Goal: Task Accomplishment & Management: Use online tool/utility

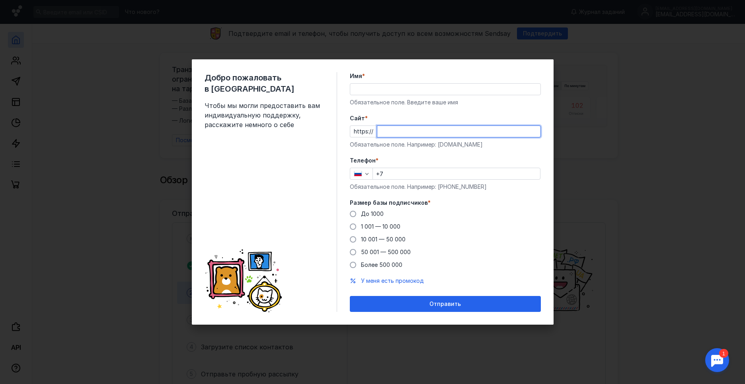
click at [435, 135] on input "Cайт *" at bounding box center [459, 131] width 163 height 11
paste input "[DOMAIN_NAME][URL]"
type input "[DOMAIN_NAME][URL]"
click at [370, 229] on span "1 001 — 10 000" at bounding box center [380, 226] width 39 height 7
click at [0, 0] on input "1 001 — 10 000" at bounding box center [0, 0] width 0 height 0
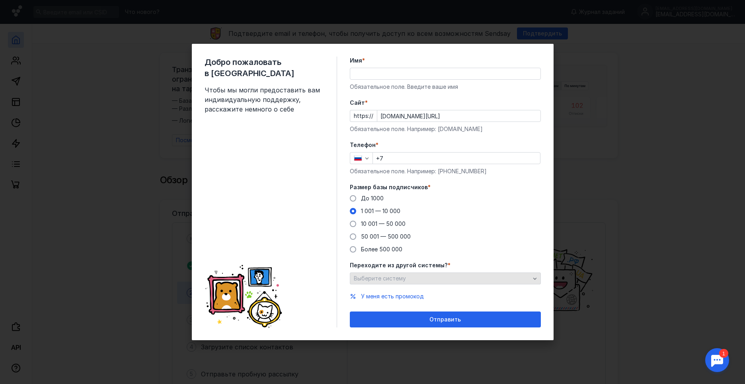
click at [419, 279] on div "Выберите систему" at bounding box center [442, 278] width 180 height 7
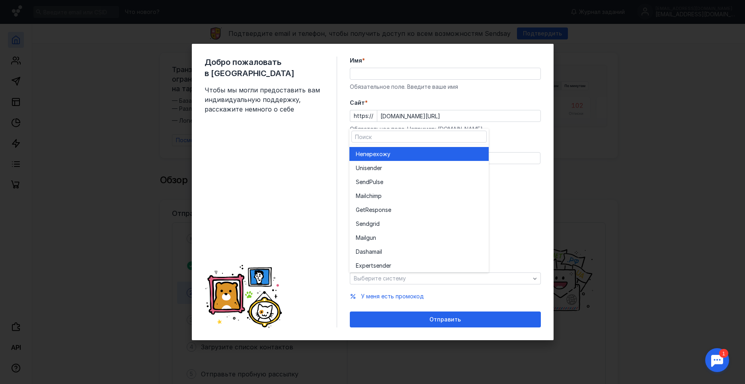
click at [378, 156] on span "перехожу" at bounding box center [376, 154] width 27 height 8
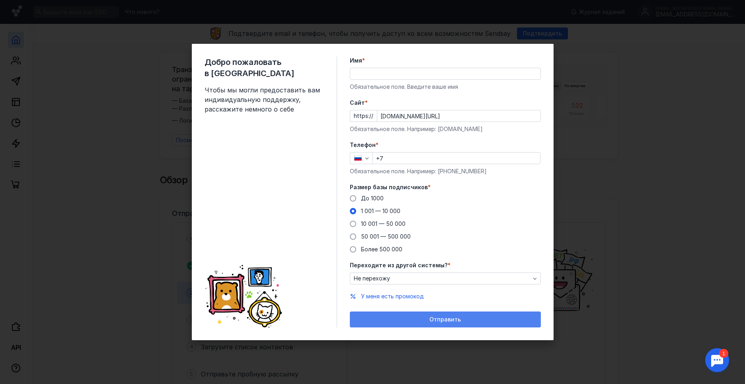
click at [414, 317] on div "Отправить" at bounding box center [445, 319] width 183 height 7
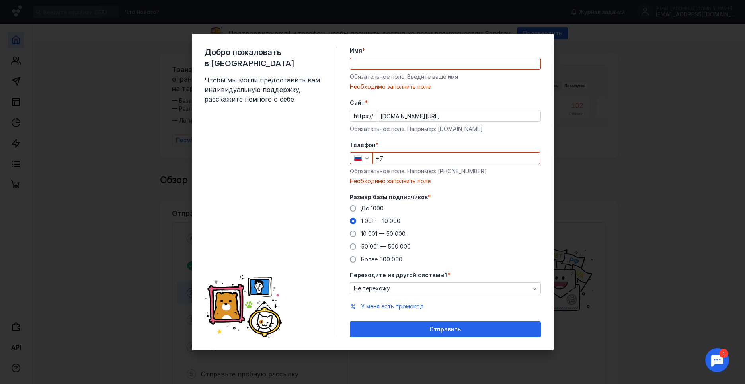
click at [372, 61] on input "Имя *" at bounding box center [445, 63] width 190 height 11
type input "[PERSON_NAME]"
type input "[PHONE_NUMBER]"
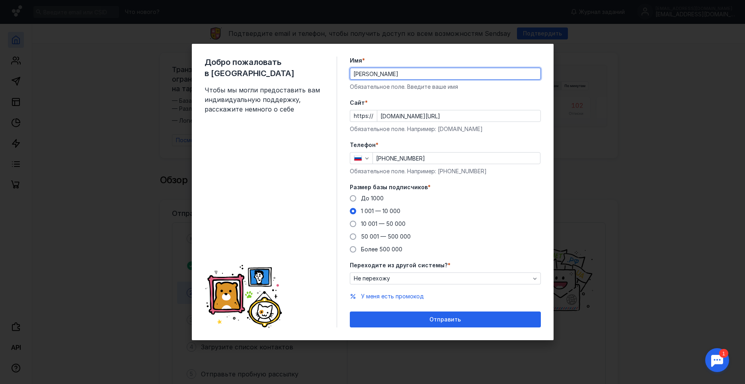
click at [418, 319] on div "Отправить" at bounding box center [445, 319] width 183 height 7
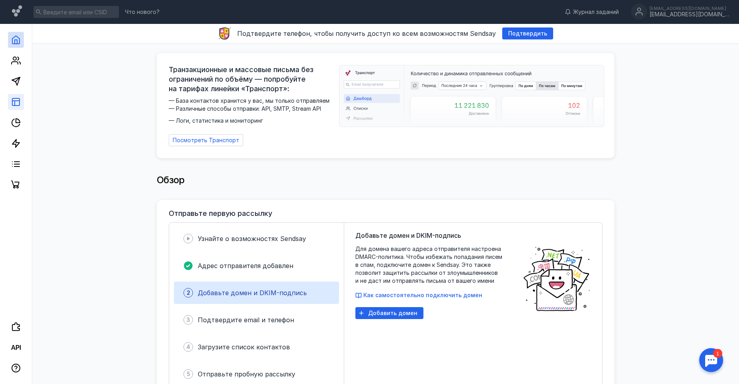
click at [11, 100] on link at bounding box center [16, 102] width 16 height 16
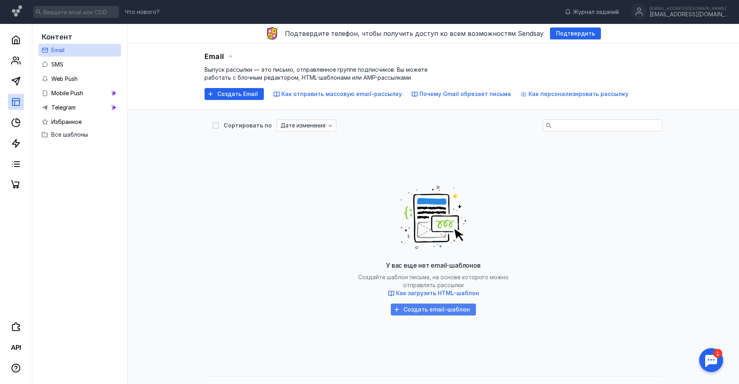
click at [463, 312] on span "Создать email-шаблон" at bounding box center [437, 309] width 67 height 7
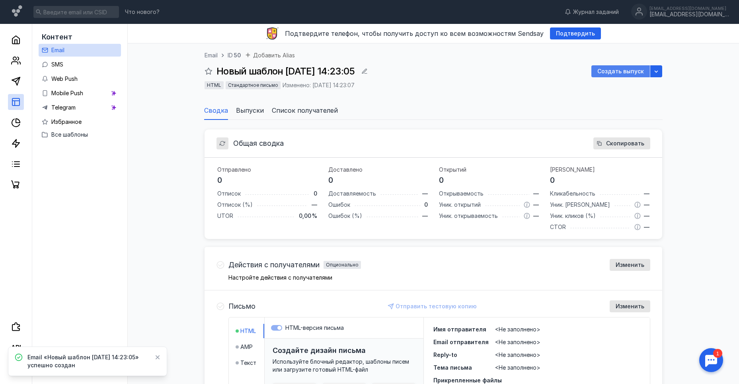
click at [621, 70] on span "Создать выпуск" at bounding box center [621, 71] width 47 height 7
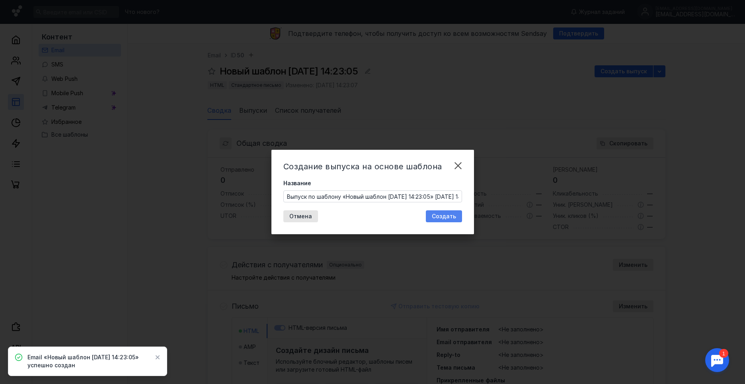
click at [442, 218] on span "Создать" at bounding box center [444, 216] width 24 height 7
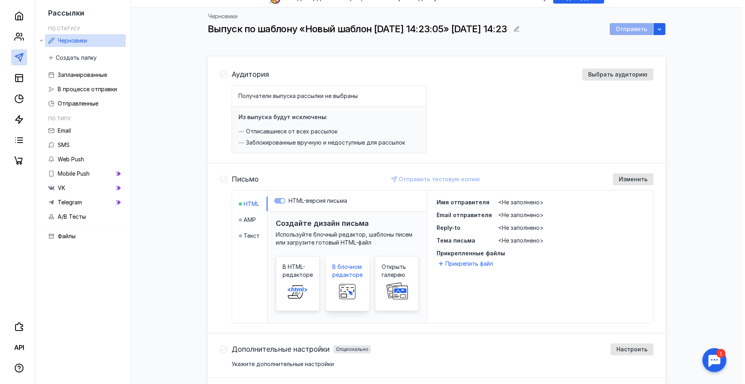
scroll to position [80, 0]
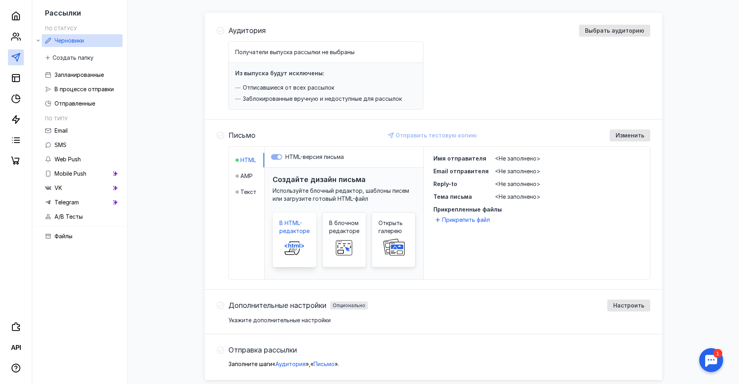
click at [299, 229] on span "В HTML-редакторе" at bounding box center [295, 227] width 30 height 16
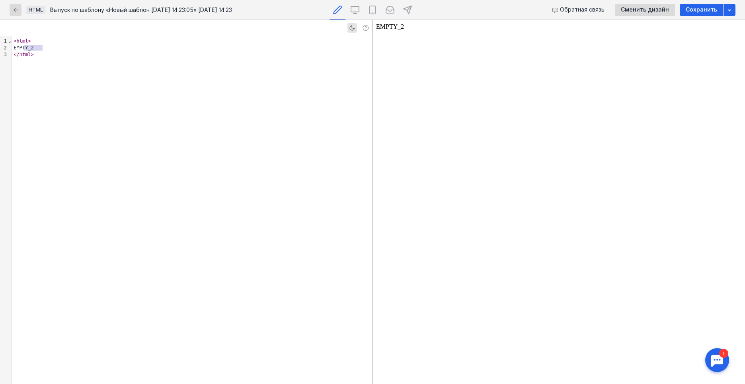
drag, startPoint x: 80, startPoint y: 49, endPoint x: 24, endPoint y: 45, distance: 55.9
click at [24, 45] on div "EMPTY_2" at bounding box center [192, 48] width 360 height 7
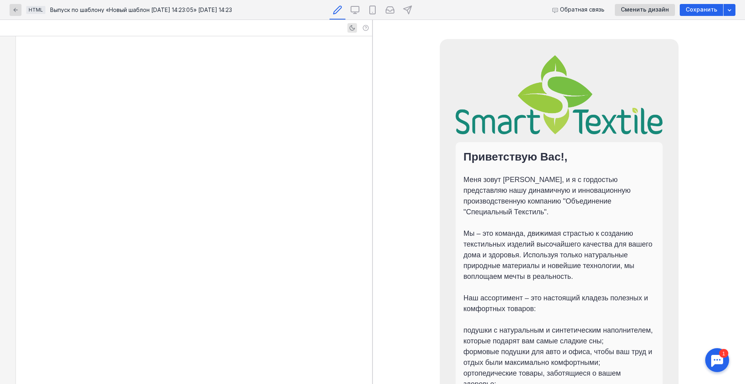
scroll to position [2036, 0]
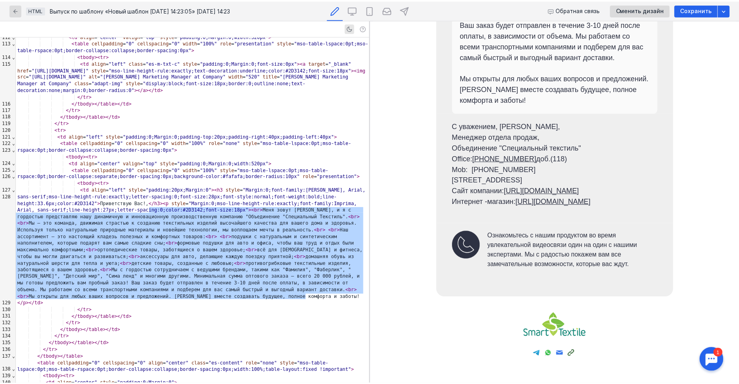
scroll to position [524, 0]
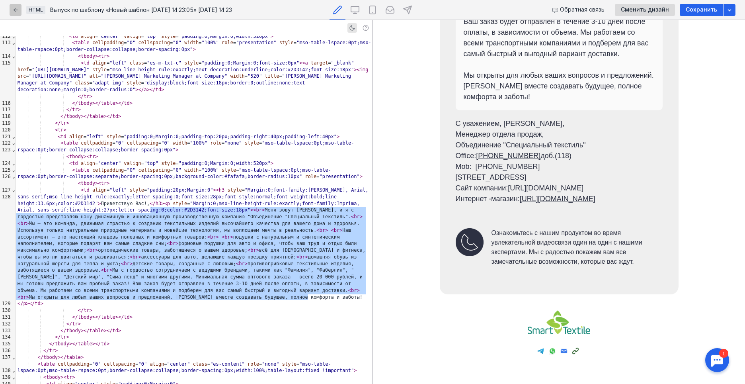
click at [16, 8] on icon "button" at bounding box center [15, 10] width 6 height 6
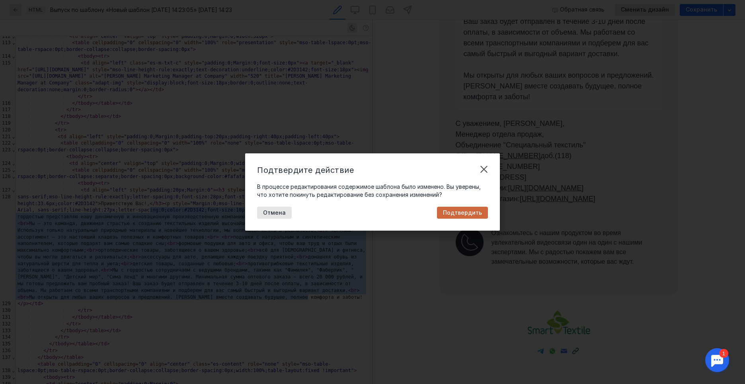
click at [457, 211] on span "Подтвердить" at bounding box center [462, 212] width 39 height 7
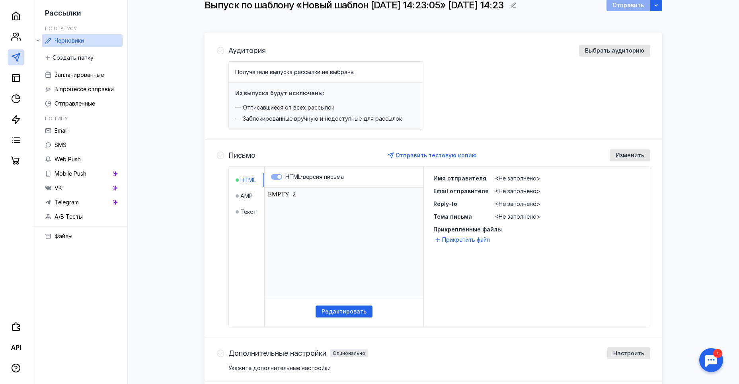
scroll to position [80, 0]
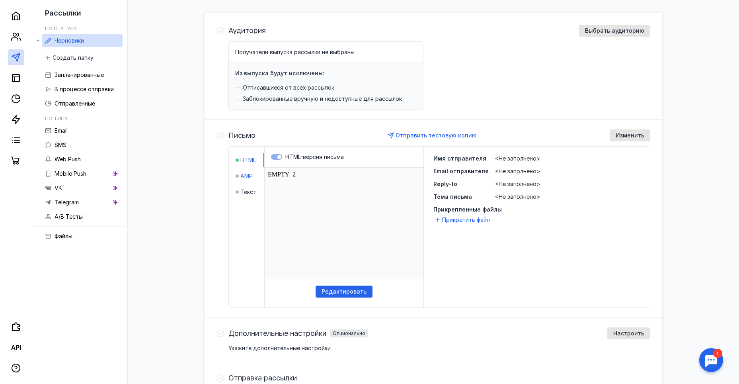
click at [243, 174] on span "AMP" at bounding box center [247, 176] width 12 height 8
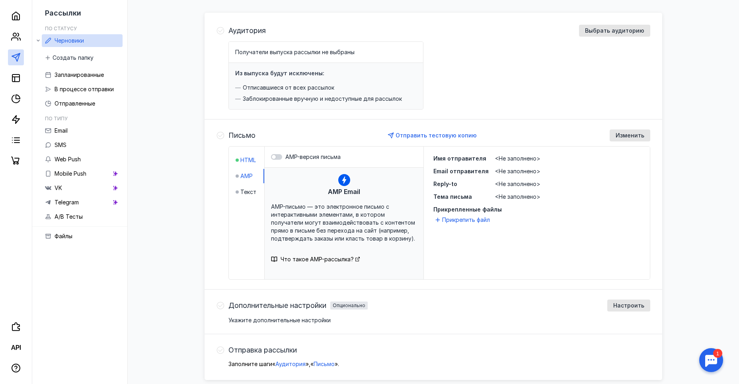
click at [243, 158] on span "HTML" at bounding box center [249, 160] width 16 height 8
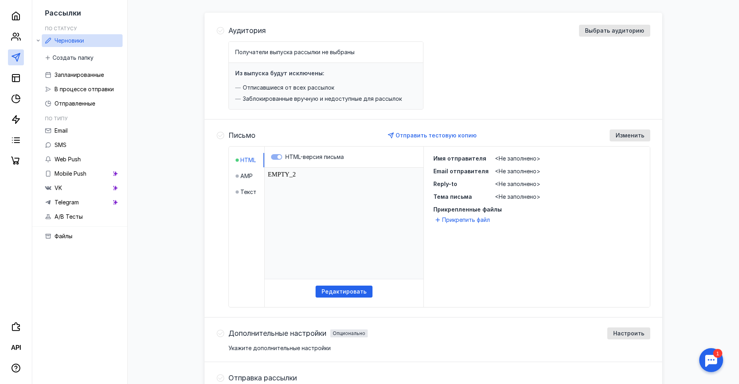
scroll to position [0, 0]
click at [279, 156] on label "HTML-версия письма" at bounding box center [344, 157] width 146 height 8
click at [256, 173] on li "AMP" at bounding box center [250, 176] width 29 height 14
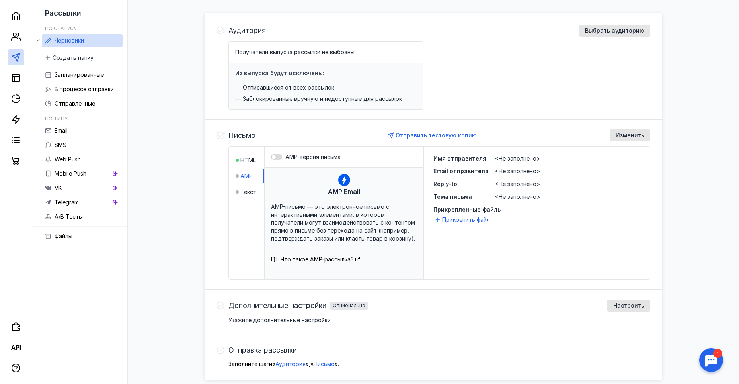
click at [279, 155] on div at bounding box center [276, 157] width 11 height 6
click at [271, 157] on input "AMP-версия письма" at bounding box center [271, 157] width 0 height 0
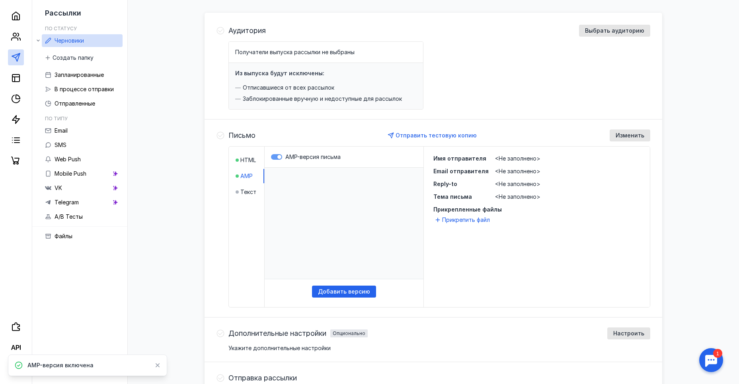
click at [279, 155] on div at bounding box center [280, 157] width 4 height 4
click at [271, 157] on input "AMP-версия письма" at bounding box center [271, 157] width 0 height 0
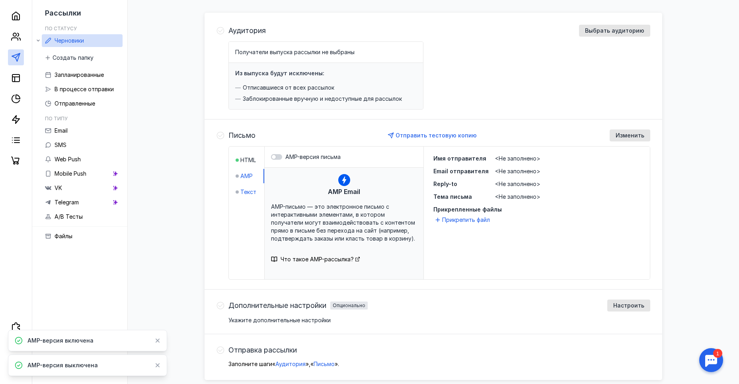
click at [253, 188] on span "Текст" at bounding box center [249, 192] width 16 height 8
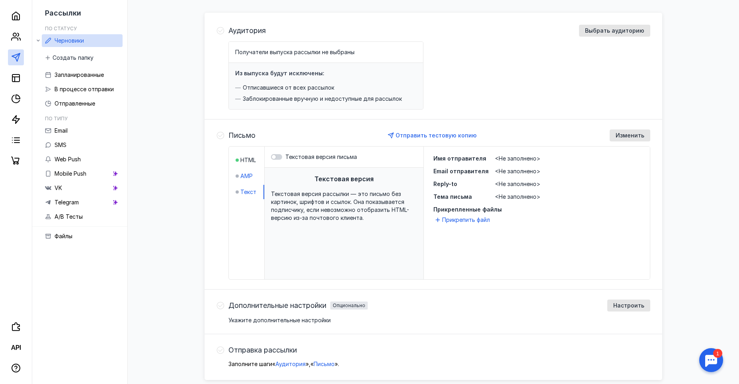
click at [251, 175] on span "AMP" at bounding box center [247, 176] width 12 height 8
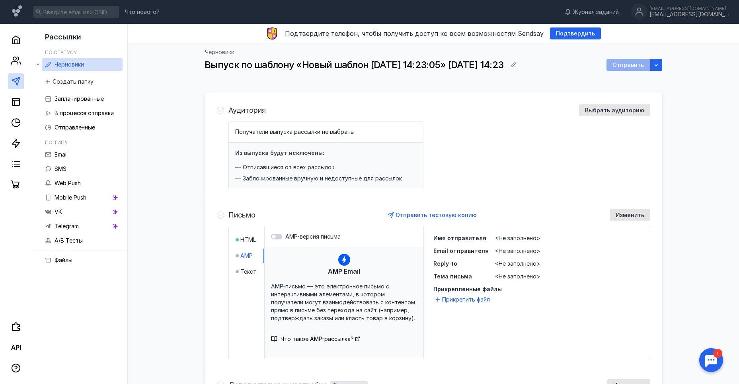
click at [232, 67] on span "Выпуск по шаблону «Новый шаблон [DATE] 14:23:05» [DATE] 14:23" at bounding box center [354, 65] width 299 height 12
click at [20, 102] on icon at bounding box center [16, 102] width 10 height 10
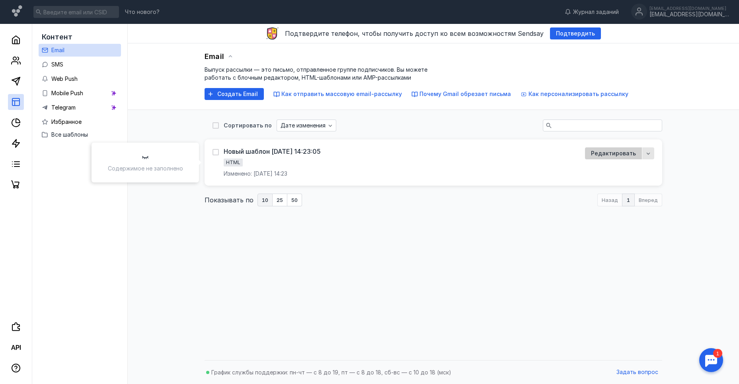
click at [616, 159] on div "Редактировать" at bounding box center [613, 153] width 57 height 12
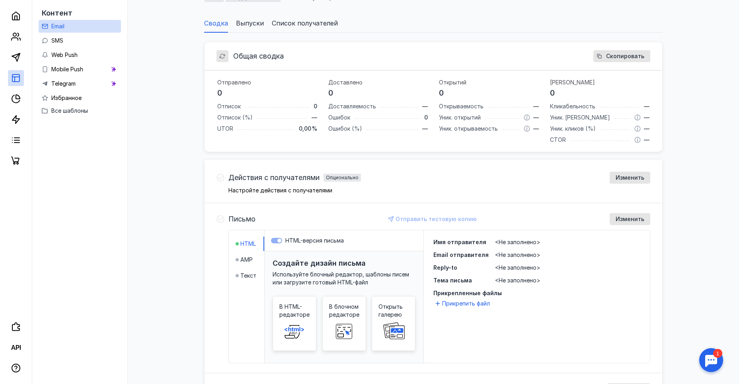
scroll to position [119, 0]
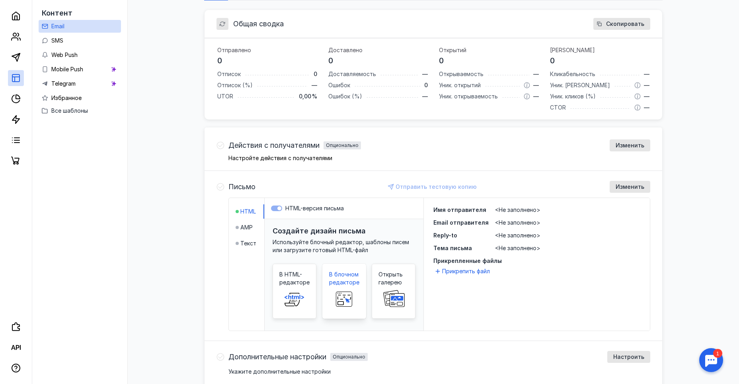
click at [347, 297] on rect at bounding box center [344, 297] width 13 height 4
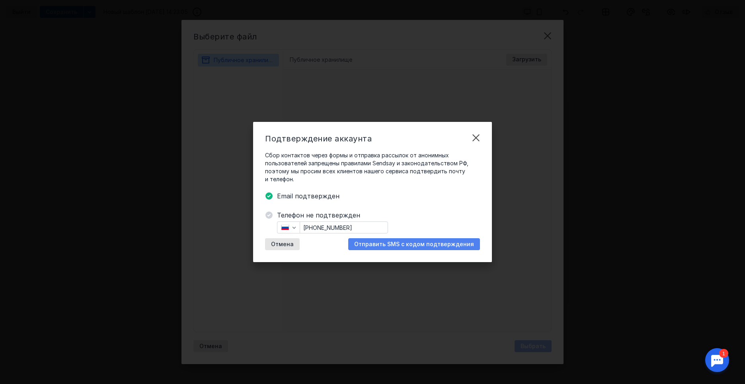
click at [419, 242] on span "Отправить SMS с кодом подтверждения" at bounding box center [414, 244] width 120 height 7
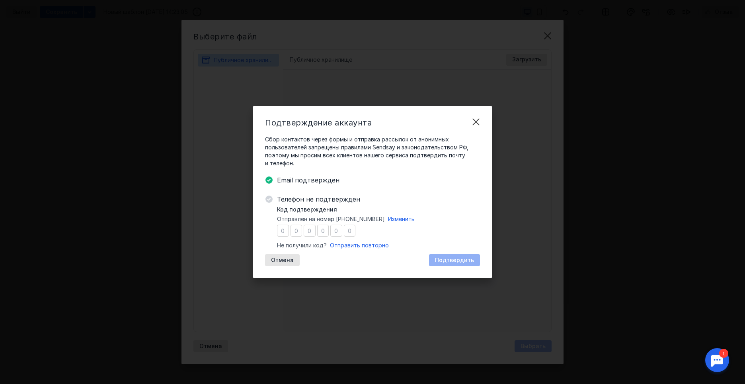
click at [285, 234] on input "number" at bounding box center [283, 231] width 12 height 12
click at [366, 246] on span "Отправить повторно" at bounding box center [359, 245] width 59 height 7
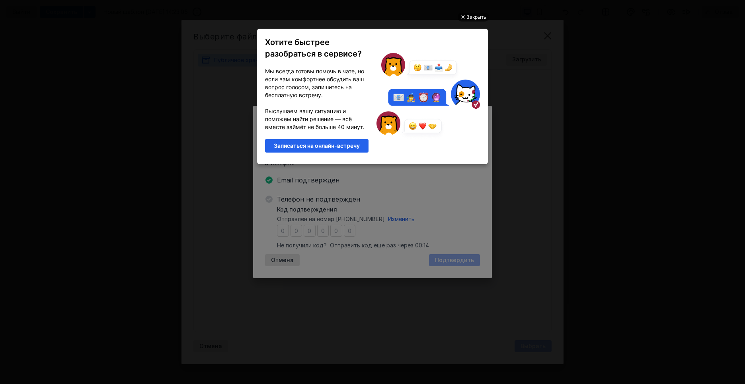
click at [480, 16] on div "Закрыть" at bounding box center [477, 17] width 20 height 9
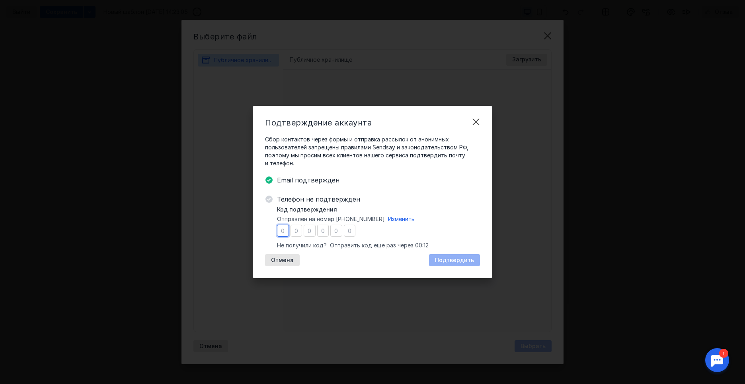
click at [285, 233] on input "number" at bounding box center [283, 231] width 12 height 12
type input "0"
type input "1"
type input "6"
type input "9"
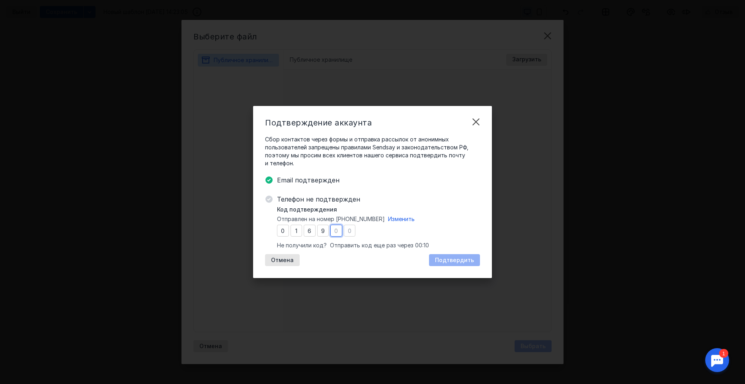
type input "5"
click at [468, 258] on span "Подтвердить" at bounding box center [454, 260] width 39 height 7
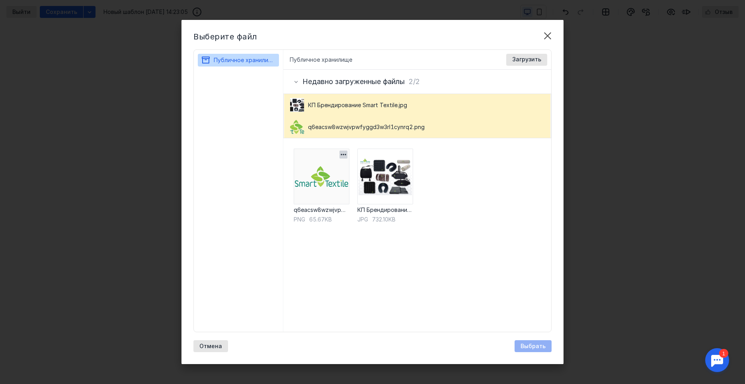
click at [346, 177] on img at bounding box center [322, 177] width 56 height 56
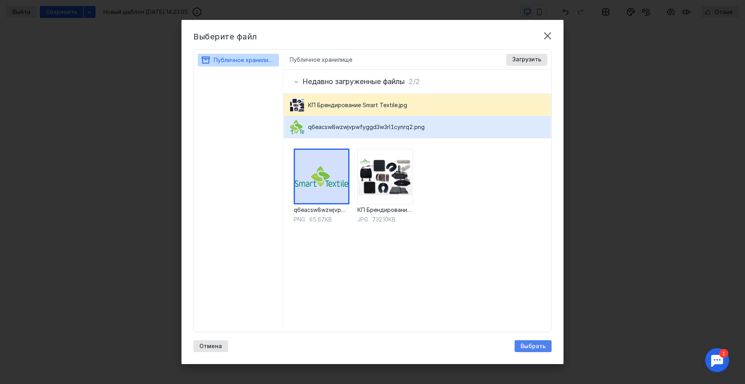
click at [538, 345] on span "Выбрать" at bounding box center [533, 346] width 25 height 7
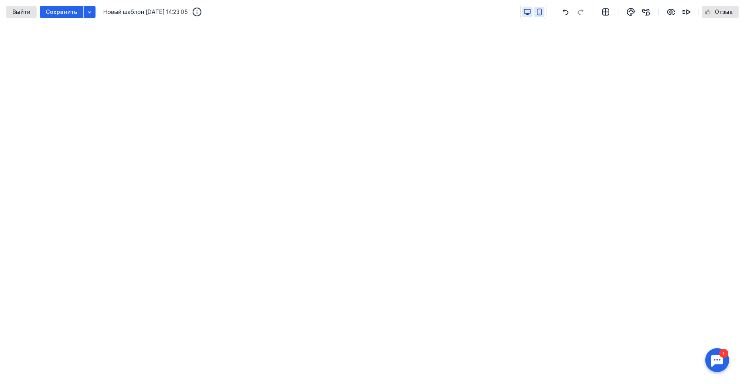
click at [541, 11] on icon "button" at bounding box center [539, 11] width 7 height 7
click at [530, 11] on icon "button" at bounding box center [527, 11] width 7 height 7
click at [631, 14] on icon "button" at bounding box center [631, 12] width 10 height 10
click at [672, 12] on icon "button" at bounding box center [672, 12] width 10 height 10
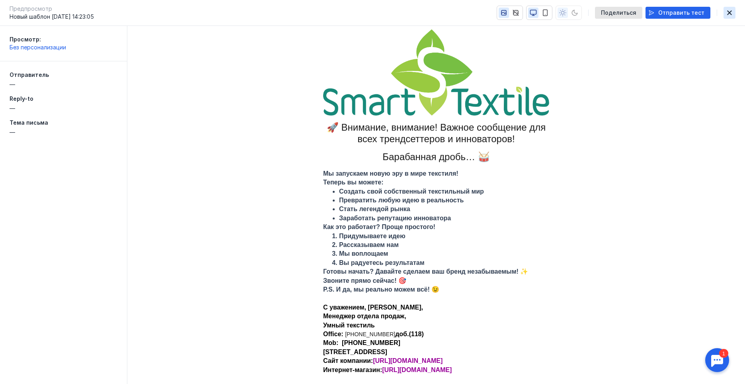
click at [726, 14] on icon "button" at bounding box center [730, 13] width 10 height 6
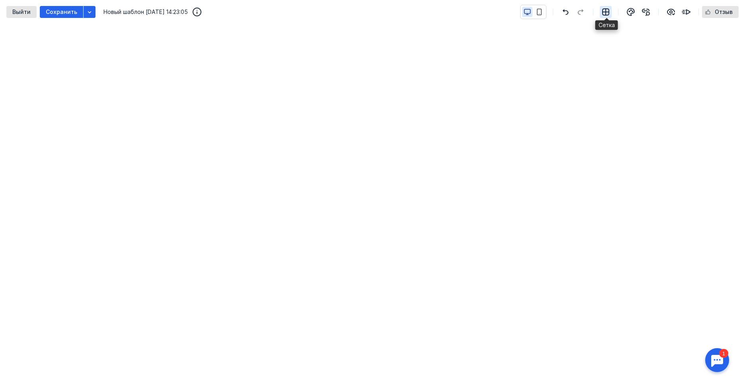
click at [610, 10] on icon "button" at bounding box center [606, 12] width 10 height 10
click at [629, 11] on icon "button" at bounding box center [631, 12] width 10 height 10
click at [86, 11] on icon "button" at bounding box center [89, 12] width 6 height 6
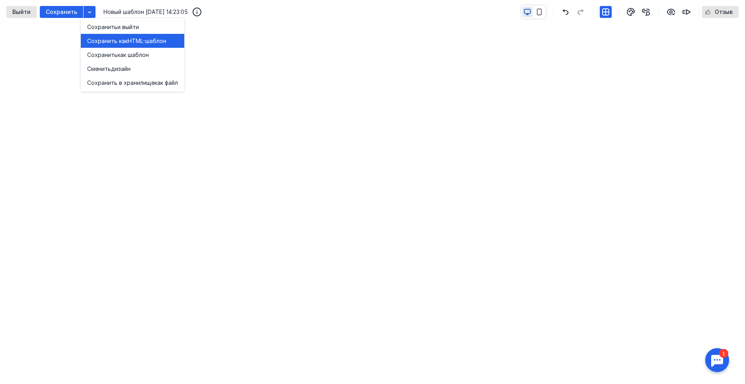
click at [117, 37] on span "Сохранить как" at bounding box center [107, 41] width 41 height 8
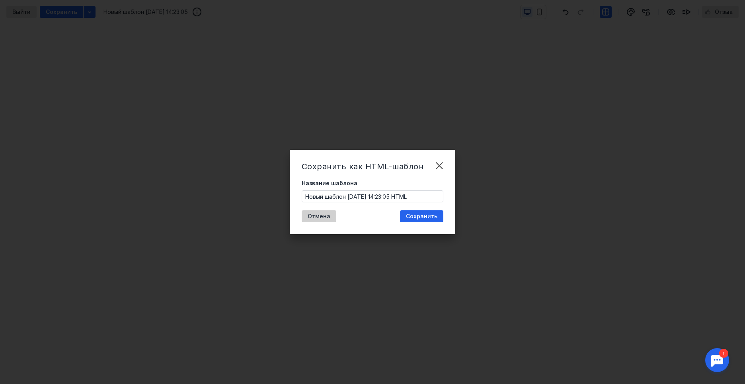
click at [332, 214] on div "Отмена" at bounding box center [319, 216] width 31 height 7
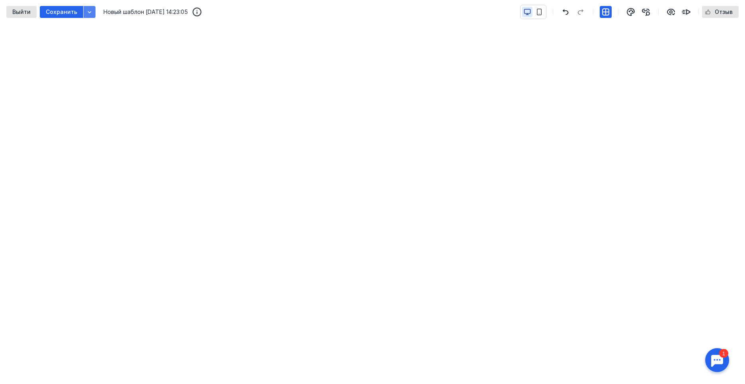
click at [88, 11] on icon "button" at bounding box center [89, 12] width 6 height 6
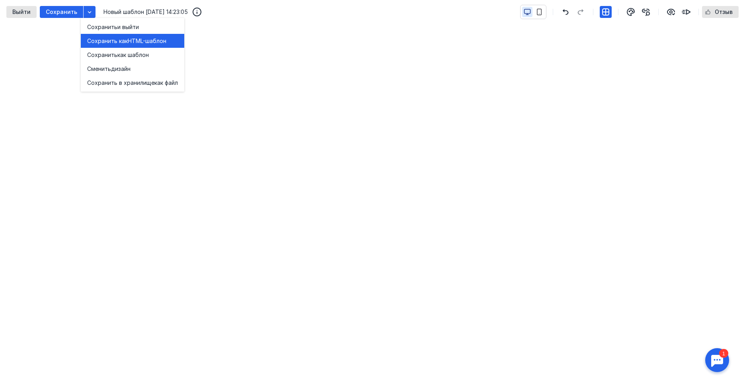
click at [137, 43] on span "HTML-шаблон" at bounding box center [147, 41] width 39 height 8
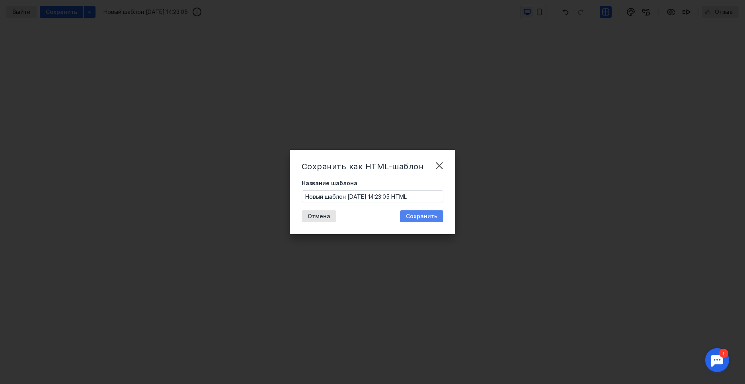
click at [419, 217] on span "Сохранить" at bounding box center [421, 216] width 31 height 7
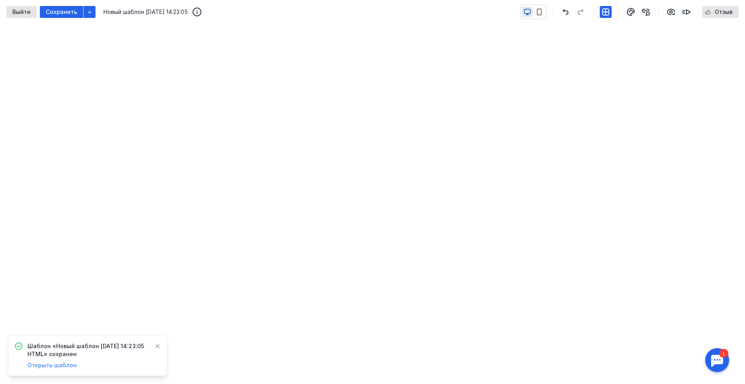
click at [56, 364] on span "Открыть шаблон" at bounding box center [51, 365] width 49 height 7
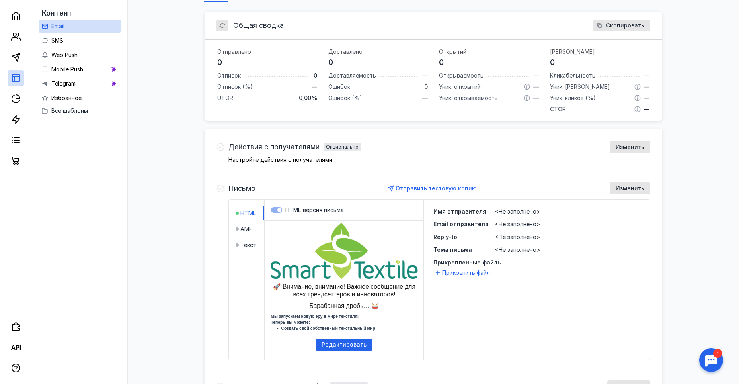
scroll to position [119, 0]
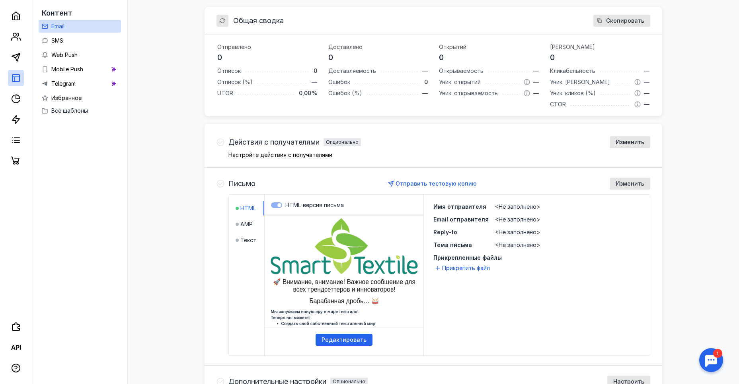
click at [342, 216] on html "🚀 Внимание, внимание! Важное сообщение для всех трендсеттеров и инноваторов! Ба…" at bounding box center [344, 216] width 171 height 0
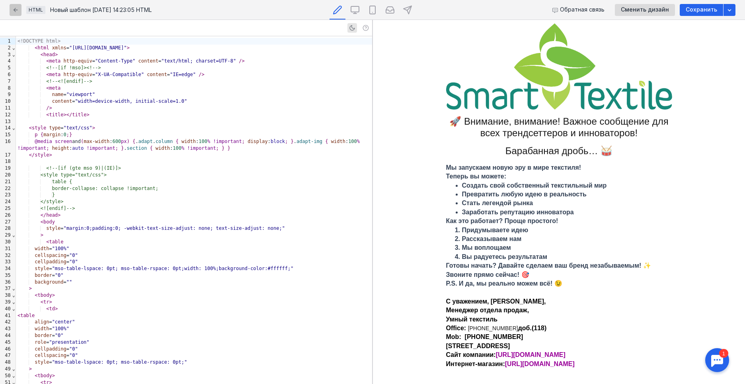
click at [16, 10] on icon "button" at bounding box center [16, 10] width 4 height 4
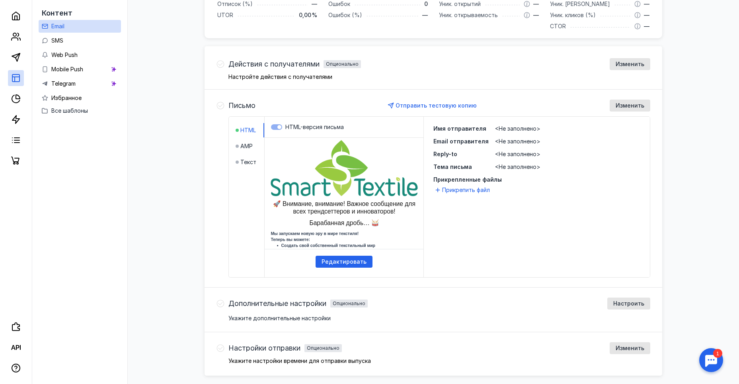
scroll to position [227, 0]
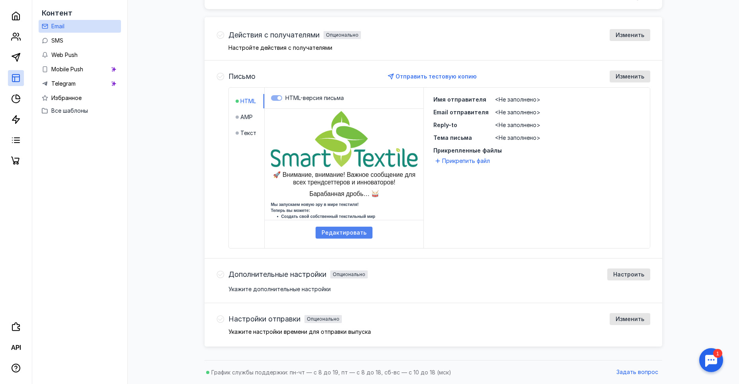
click at [340, 233] on span "Редактировать" at bounding box center [344, 232] width 45 height 7
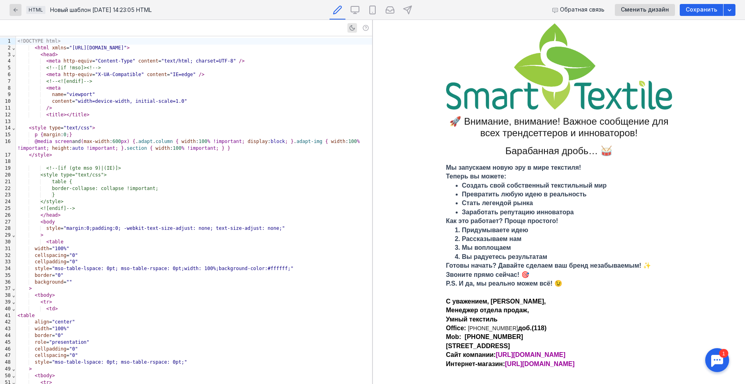
click at [645, 305] on p "С уважением, [PERSON_NAME], Менеджер отдела продаж," at bounding box center [559, 306] width 226 height 18
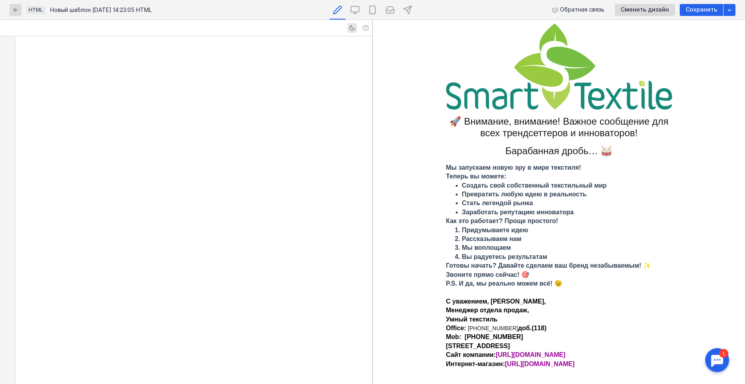
scroll to position [1320, 0]
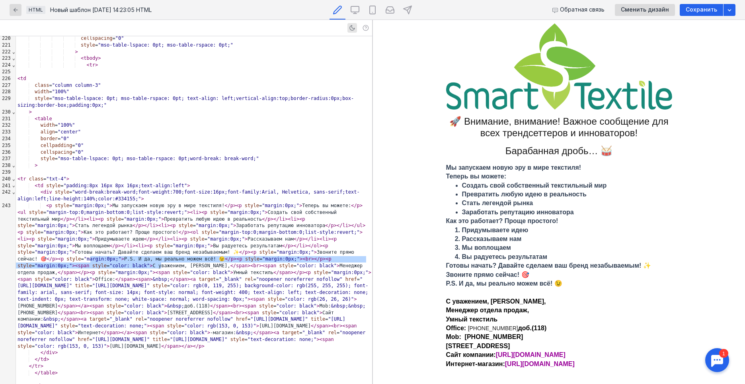
click at [616, 368] on p "Office: [PHONE_NUMBER] доб.(118) Mob: [PHONE_NUMBER] [STREET_ADDRESS] Сайт комп…" at bounding box center [559, 346] width 226 height 45
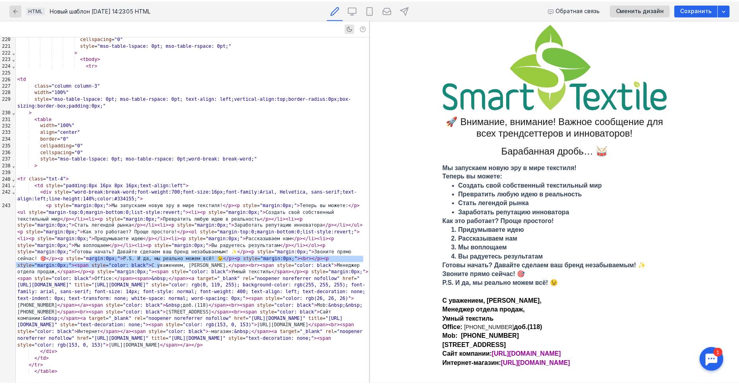
scroll to position [1376, 0]
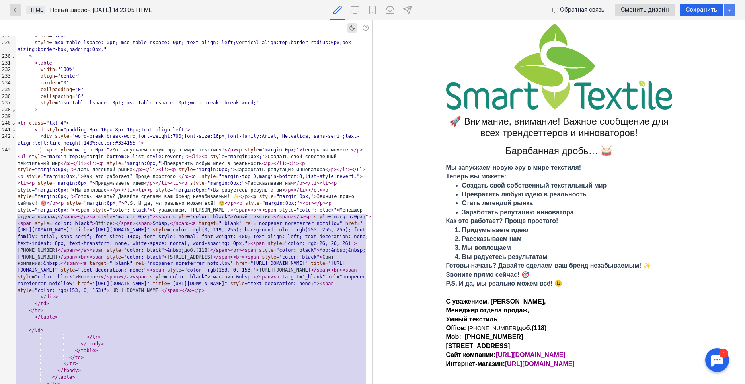
click at [728, 10] on icon "button" at bounding box center [730, 10] width 6 height 6
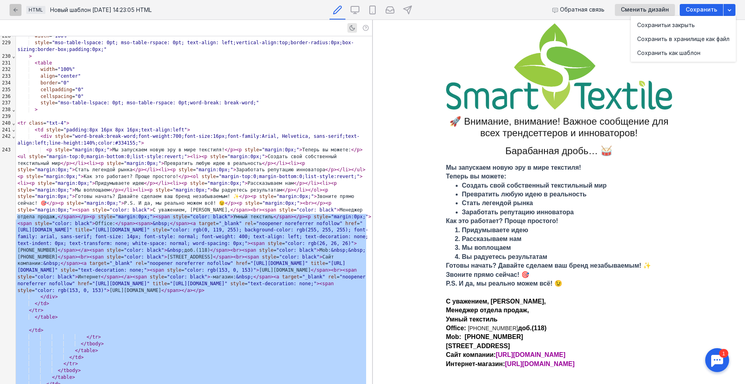
click at [16, 8] on icon "button" at bounding box center [15, 10] width 6 height 6
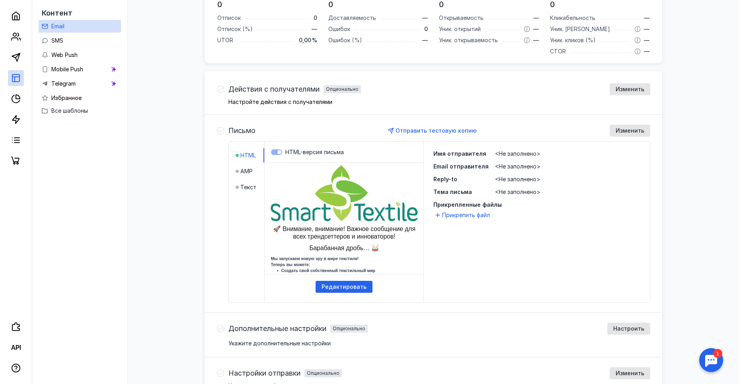
scroll to position [199, 0]
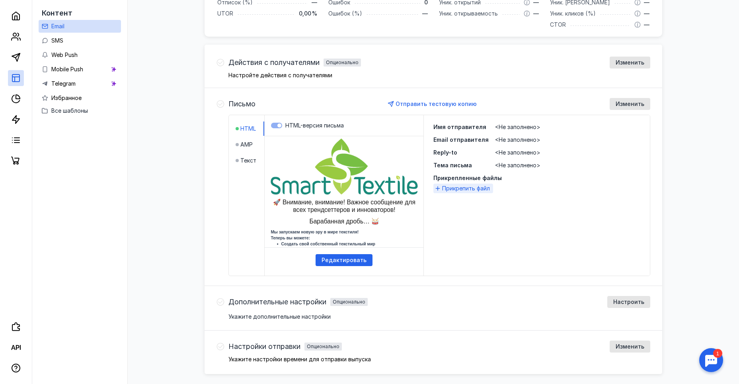
click at [483, 189] on span "Прикрепить файл" at bounding box center [466, 188] width 48 height 8
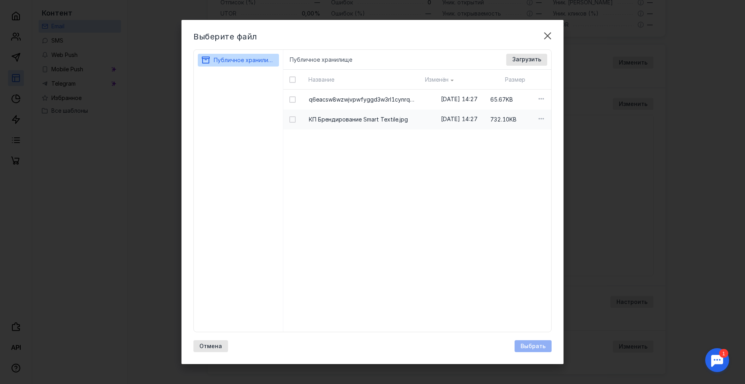
click at [333, 119] on span "КП Брендирование Smart Textile.jpg" at bounding box center [358, 119] width 99 height 8
click at [537, 344] on span "Выбрать" at bounding box center [533, 346] width 25 height 7
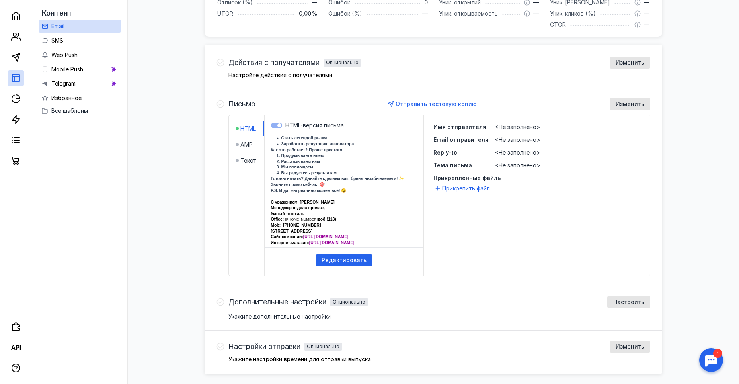
scroll to position [117, 0]
click at [333, 19] on html "🚀 Внимание, внимание! Важное сообщение для всех трендсеттеров и инноваторов! Ба…" at bounding box center [344, 19] width 171 height 0
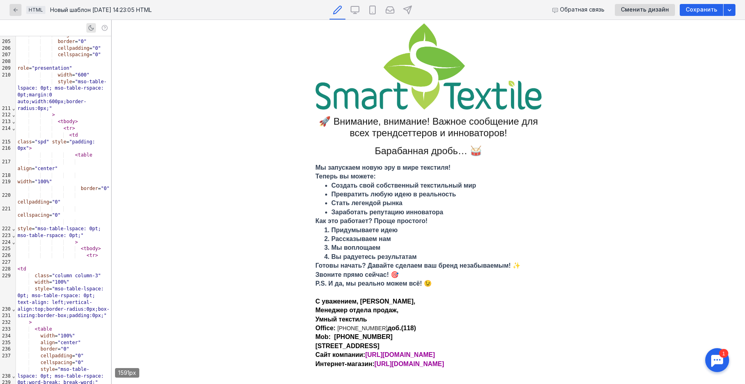
scroll to position [1411, 0]
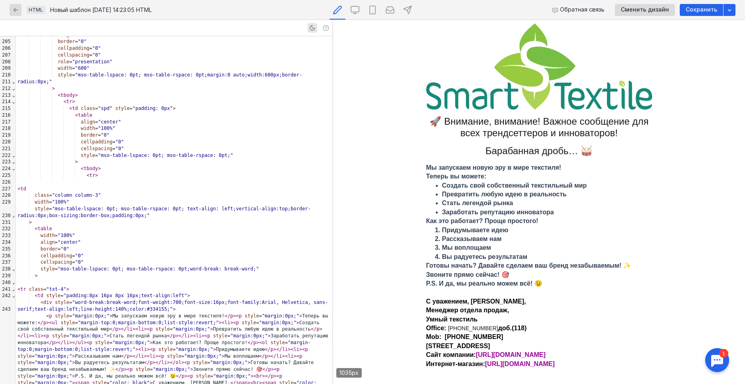
drag, startPoint x: 372, startPoint y: 236, endPoint x: 4, endPoint y: 198, distance: 370.3
click at [333, 219] on div at bounding box center [335, 202] width 5 height 364
click at [696, 212] on td "Мы запускаем новую эру в мире текстиля! Теперь вы можете: Создать свой собствен…" at bounding box center [539, 265] width 412 height 211
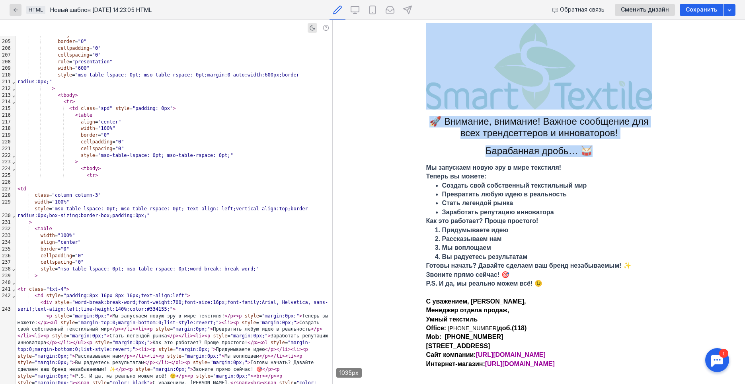
click at [696, 212] on td "Мы запускаем новую эру в мире текстиля! Теперь вы можете: Создать свой собствен…" at bounding box center [539, 265] width 412 height 211
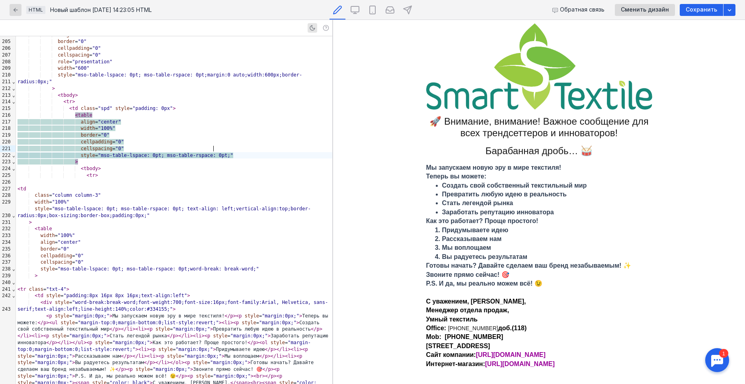
click at [275, 152] on div "style = "mso-table-lspace: 0pt; mso-table-rspace: 0pt;"" at bounding box center [174, 155] width 317 height 7
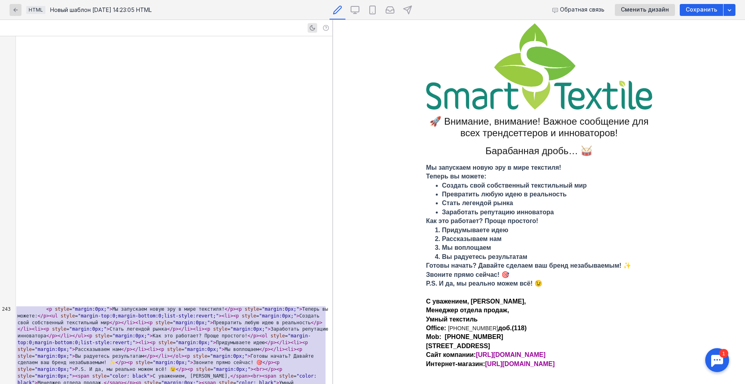
scroll to position [1796, 0]
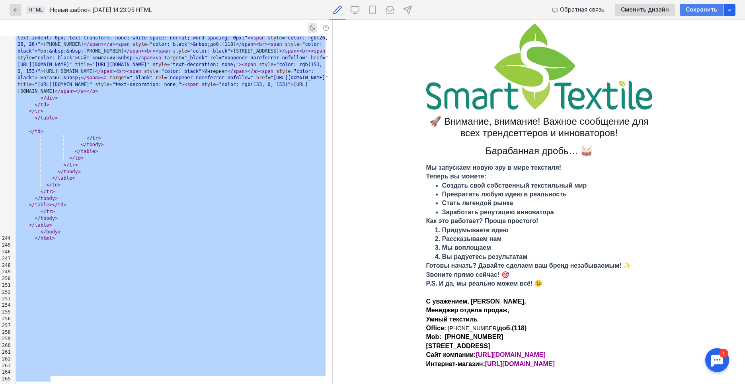
click at [705, 11] on span "Сохранить" at bounding box center [701, 9] width 31 height 7
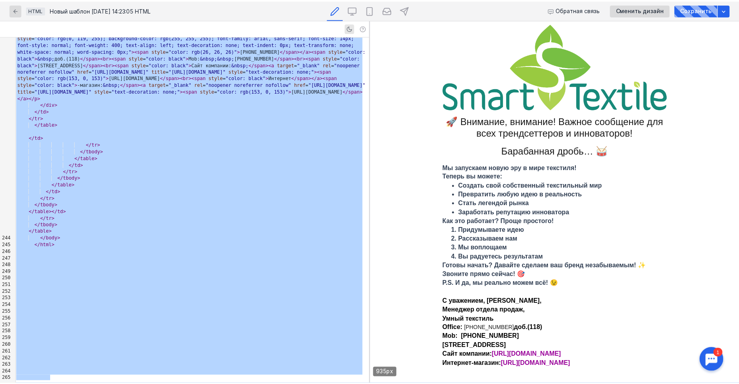
scroll to position [1769, 0]
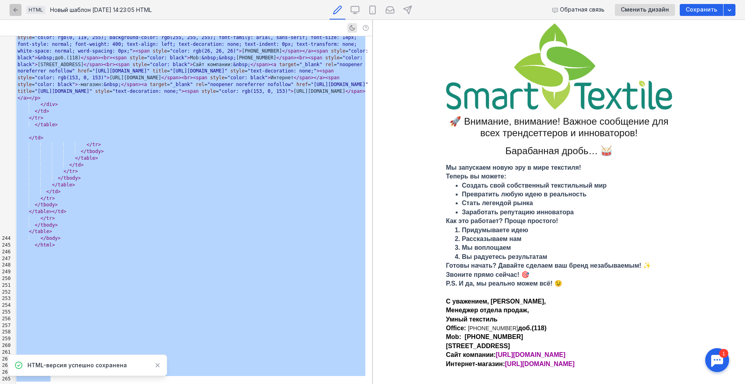
click at [14, 12] on icon "button" at bounding box center [15, 10] width 6 height 6
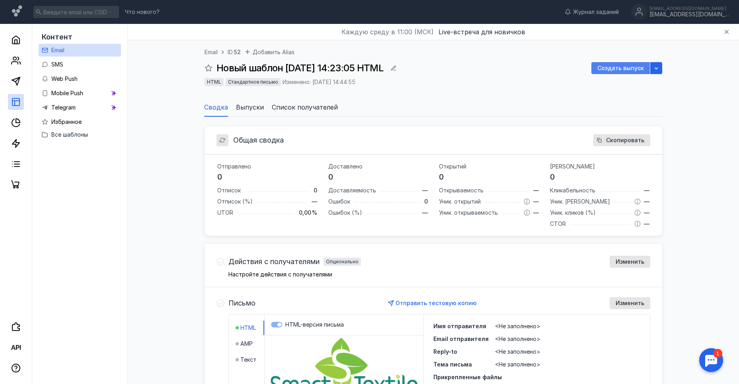
click at [632, 67] on span "Создать выпуск" at bounding box center [621, 68] width 47 height 7
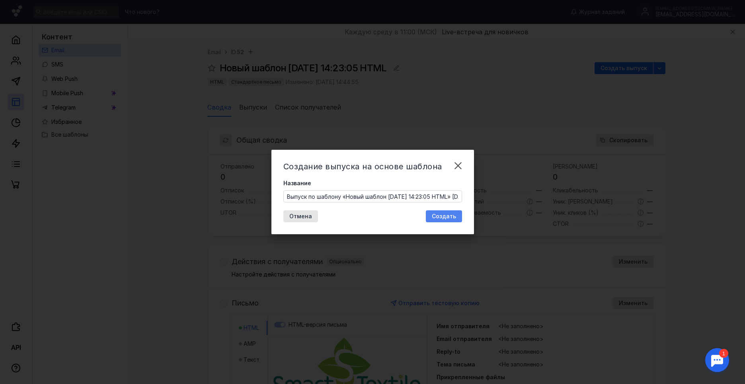
click at [443, 216] on span "Создать" at bounding box center [444, 216] width 24 height 7
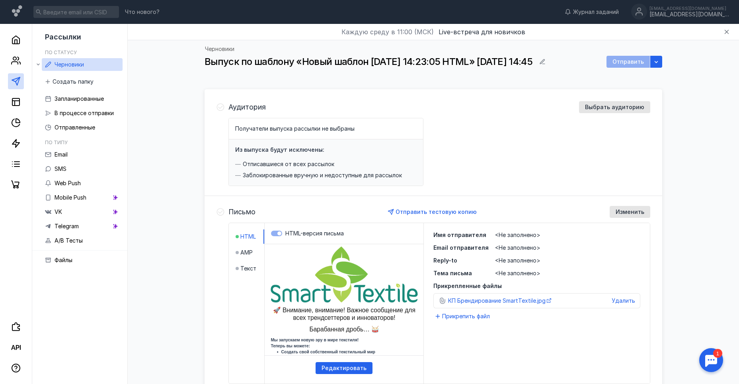
click at [306, 125] on span "Получатели выпуска рассылки не выбраны" at bounding box center [294, 128] width 119 height 7
click at [619, 101] on div "Выбрать аудиторию" at bounding box center [614, 107] width 71 height 12
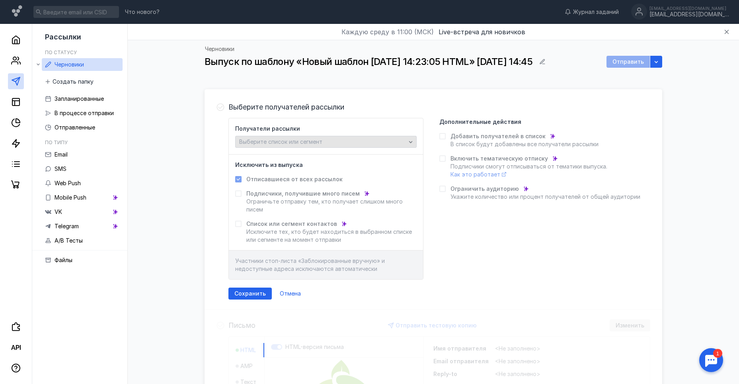
click at [350, 141] on div "Выберите список или сегмент" at bounding box center [322, 142] width 171 height 7
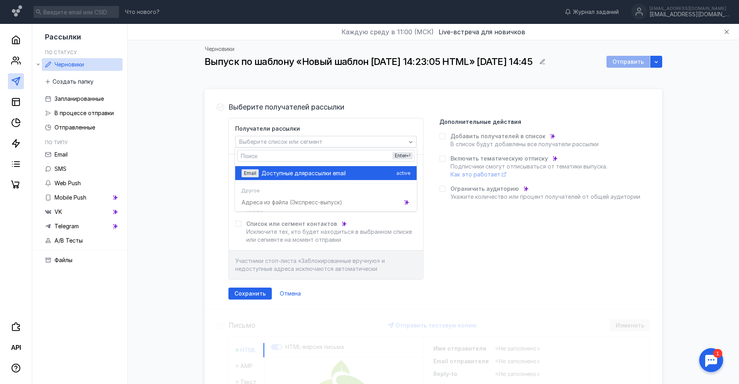
click at [305, 172] on span "рассылки email" at bounding box center [325, 173] width 41 height 8
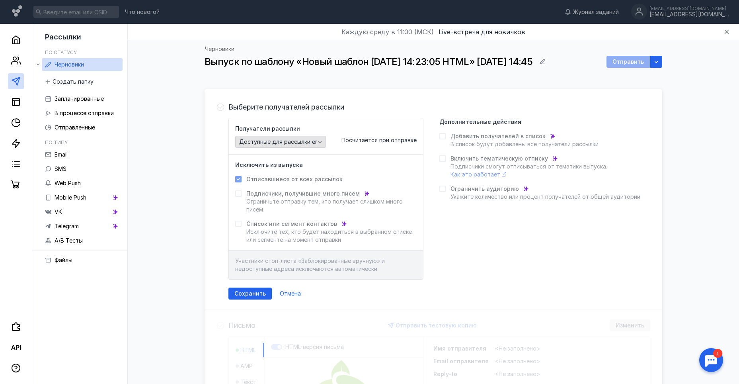
click at [300, 144] on span "Доступные для рассылки email" at bounding box center [282, 142] width 86 height 7
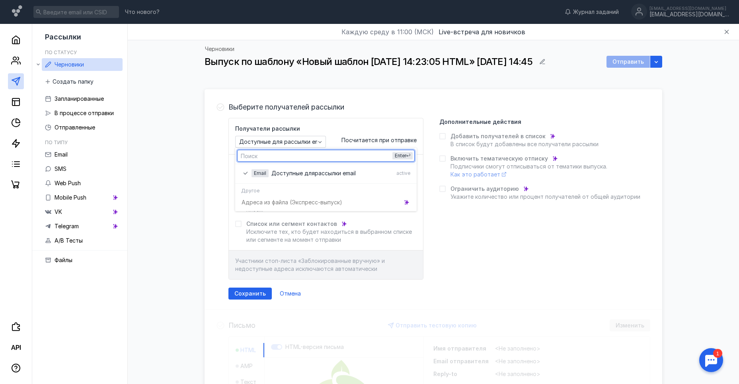
click at [274, 201] on div "Адреса из файла (Э кспресс-выпуск)" at bounding box center [326, 202] width 182 height 14
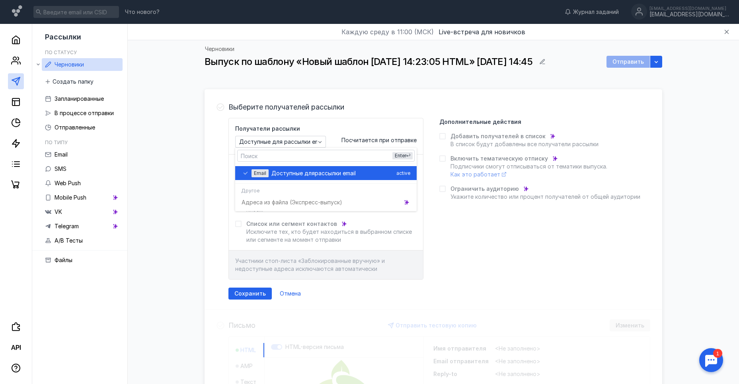
click at [278, 174] on span "Доступные для" at bounding box center [293, 173] width 43 height 8
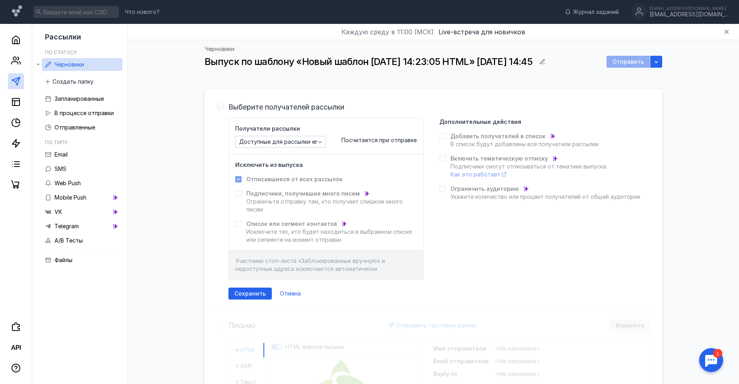
click at [309, 148] on div "Получатели рассылки Доступные для рассылки email Посчитается при отправке" at bounding box center [326, 136] width 194 height 36
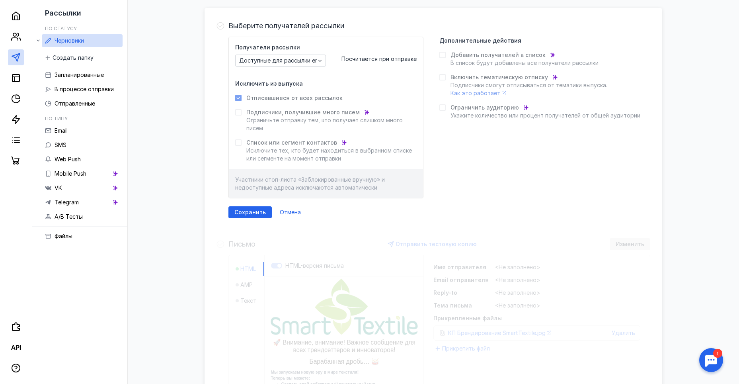
scroll to position [80, 0]
click at [245, 207] on form "Получатели рассылки Доступные для рассылки email Посчитается при отправке Исклю…" at bounding box center [440, 129] width 422 height 182
click at [249, 210] on div "Сохранить" at bounding box center [250, 214] width 43 height 12
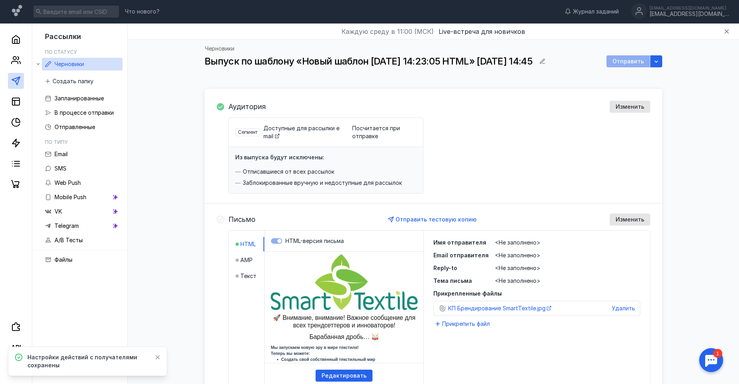
scroll to position [0, 0]
click at [333, 131] on span "Доступные для рассылки email" at bounding box center [302, 132] width 76 height 15
